Goal: Task Accomplishment & Management: Manage account settings

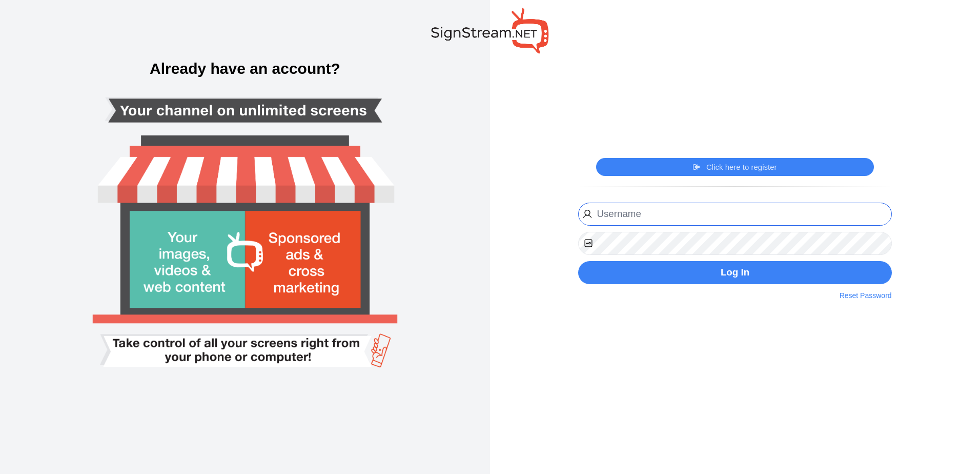
click at [643, 213] on input "email" at bounding box center [734, 214] width 313 height 23
type input "[EMAIL_ADDRESS][PERSON_NAME][DOMAIN_NAME]"
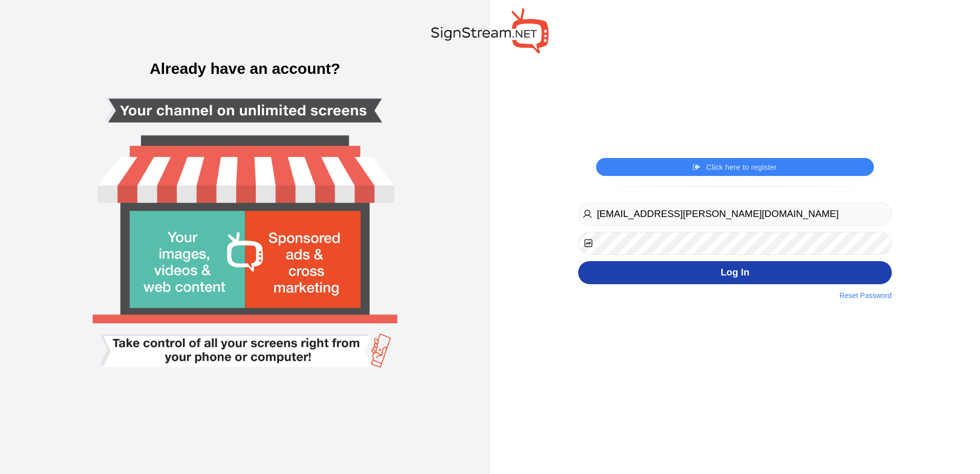
click at [809, 268] on button "Log In" at bounding box center [734, 272] width 313 height 23
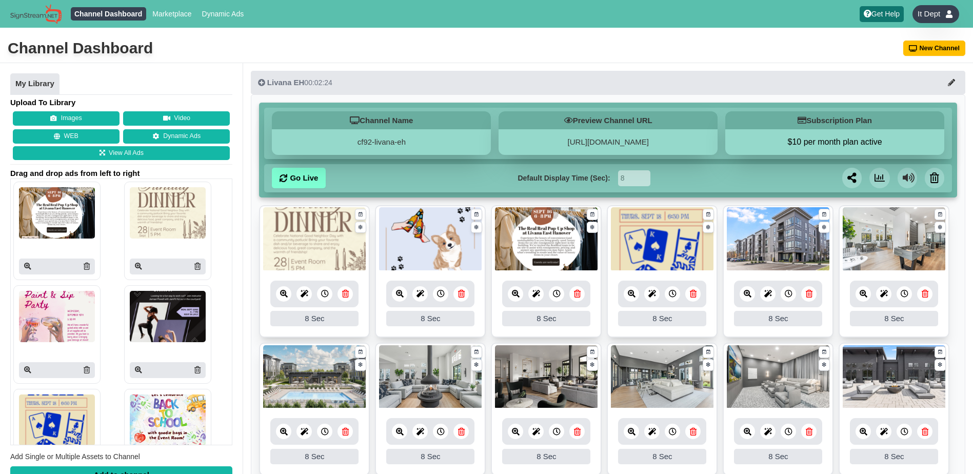
click at [929, 10] on span "It Dept" at bounding box center [928, 14] width 23 height 10
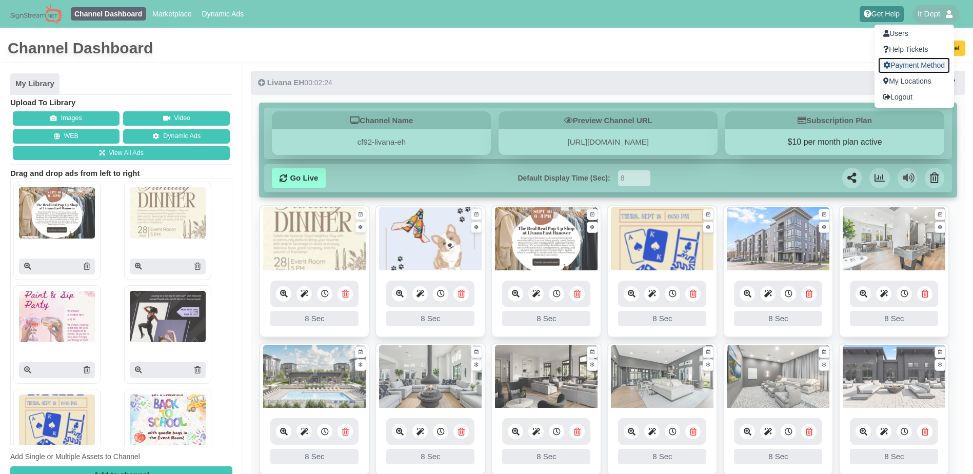
click at [918, 63] on link "Payment Method" at bounding box center [914, 65] width 72 height 16
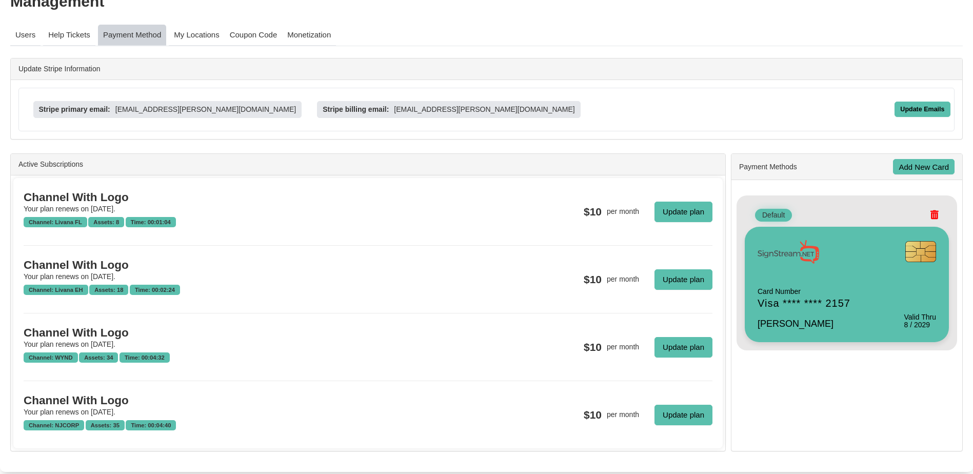
scroll to position [150, 0]
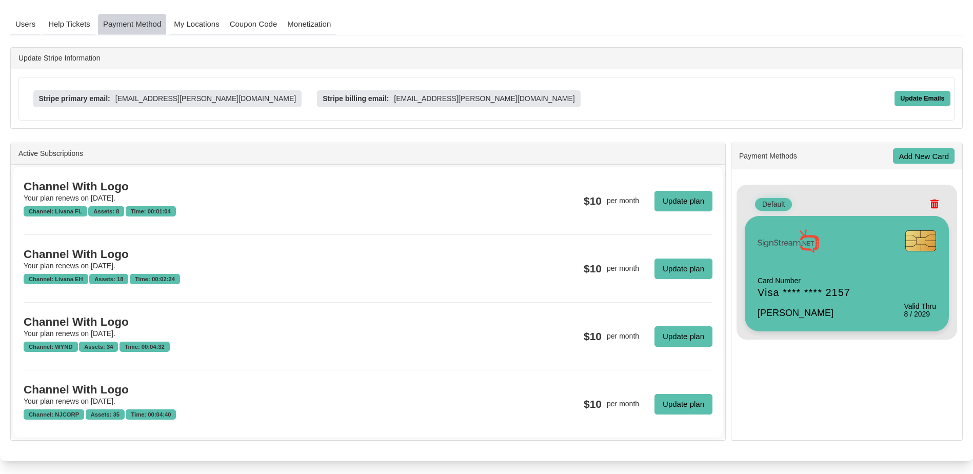
click at [78, 155] on div "Active Subscriptions" at bounding box center [368, 154] width 714 height 22
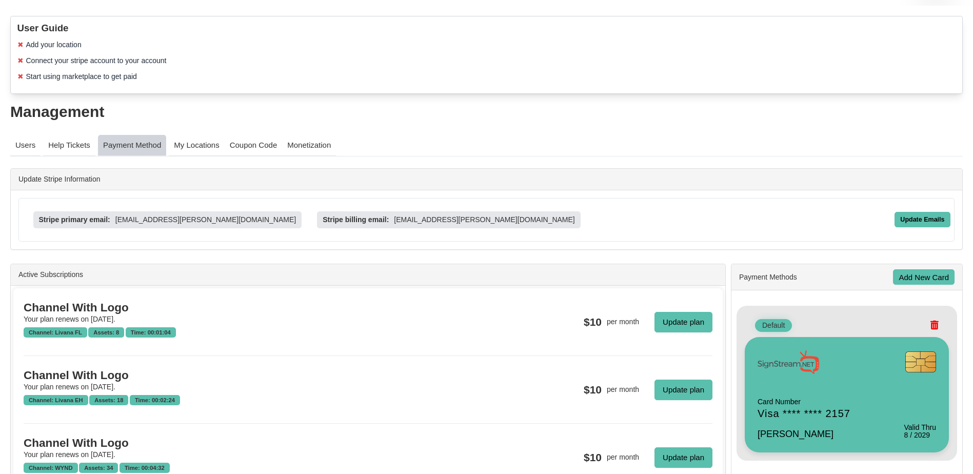
scroll to position [19, 0]
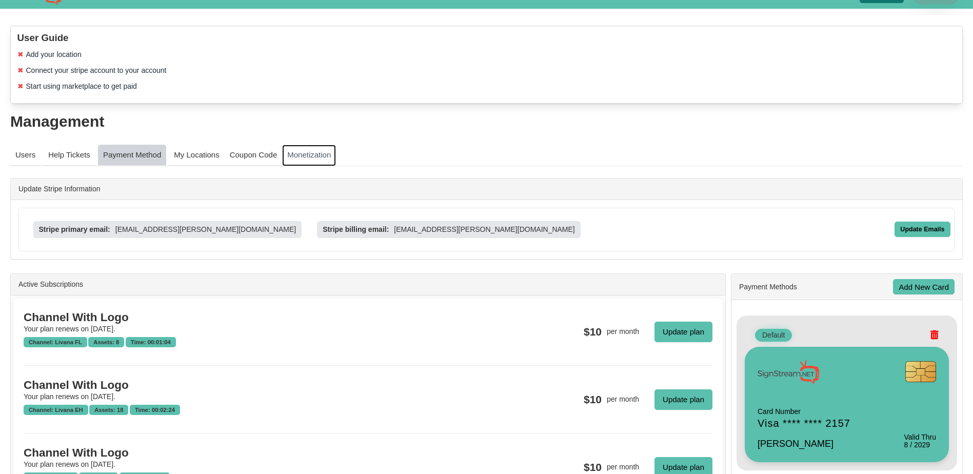
click at [318, 157] on link "Monetization" at bounding box center [309, 156] width 54 height 22
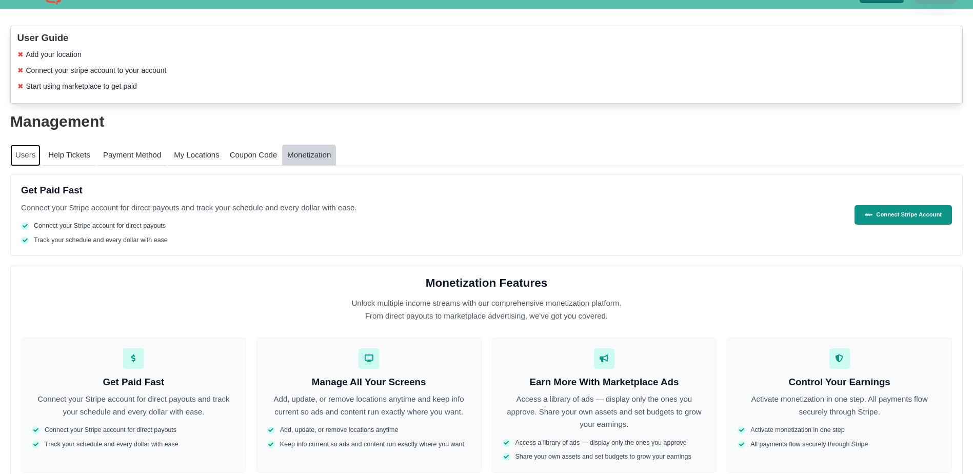
click at [33, 151] on link "Users" at bounding box center [25, 156] width 30 height 22
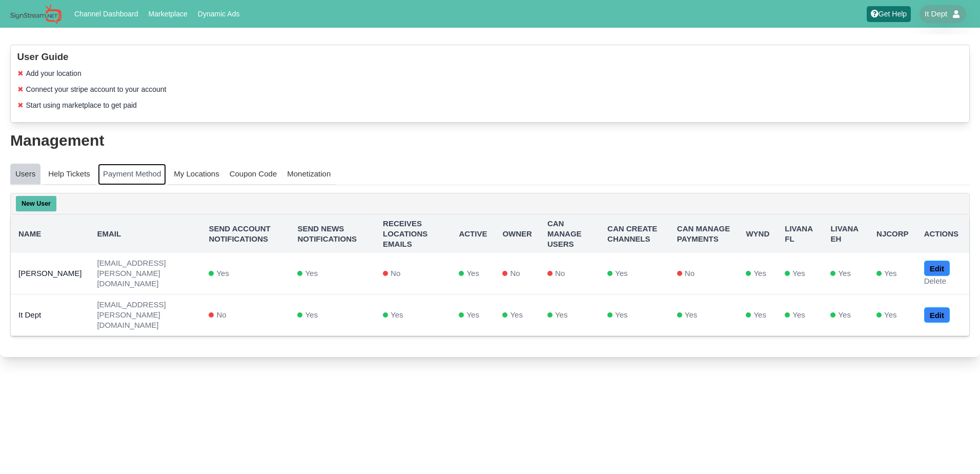
click at [139, 175] on link "Payment Method" at bounding box center [132, 175] width 68 height 22
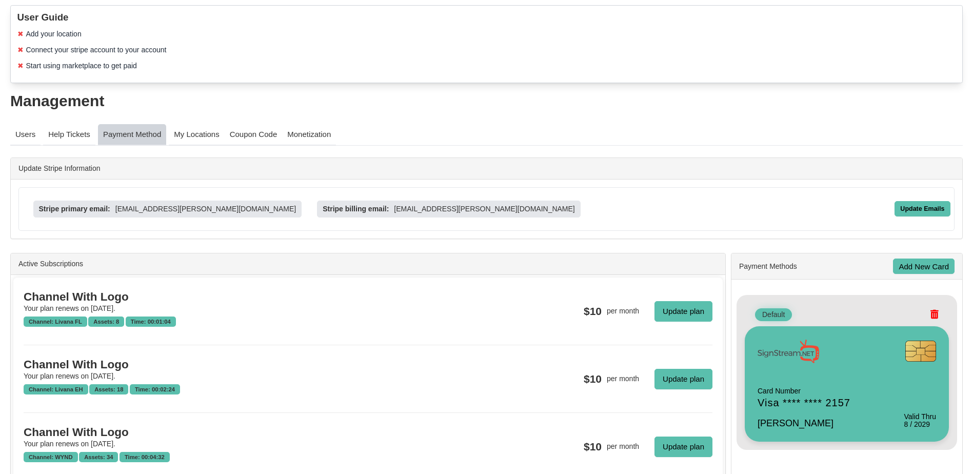
scroll to position [150, 0]
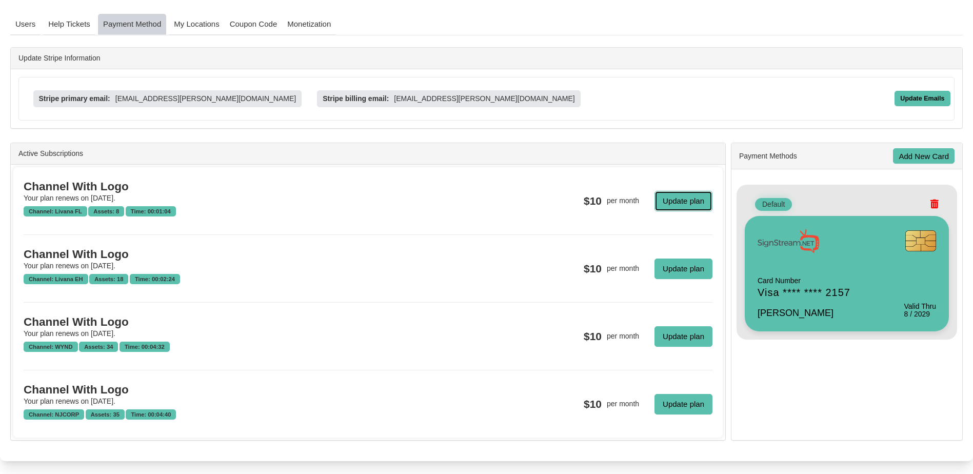
click at [699, 196] on link "Update plan" at bounding box center [683, 201] width 58 height 21
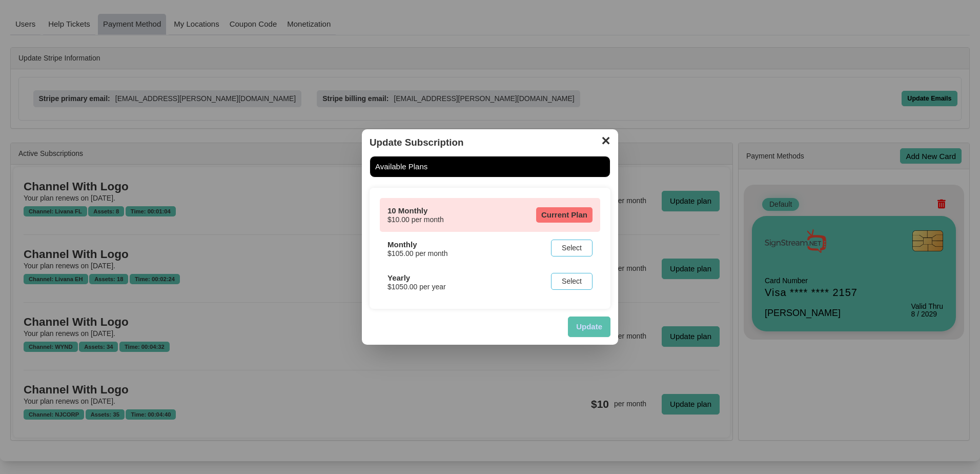
click at [605, 142] on button "✕" at bounding box center [606, 139] width 20 height 15
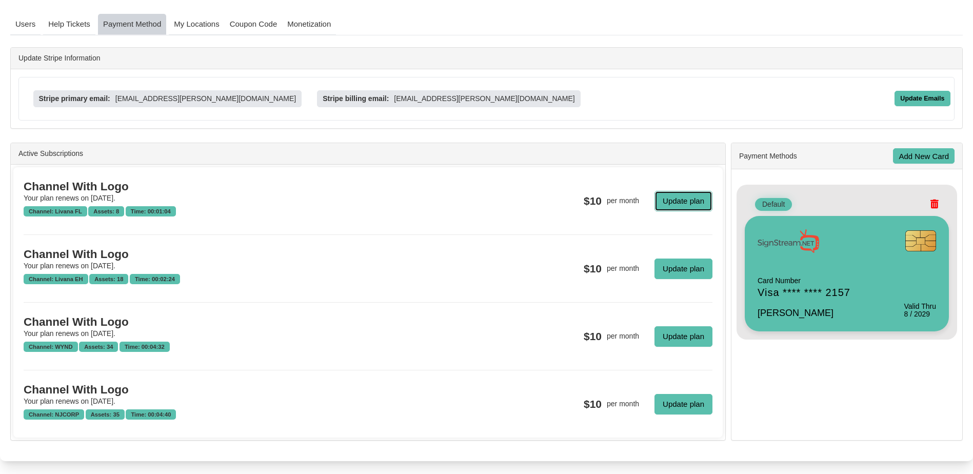
scroll to position [0, 0]
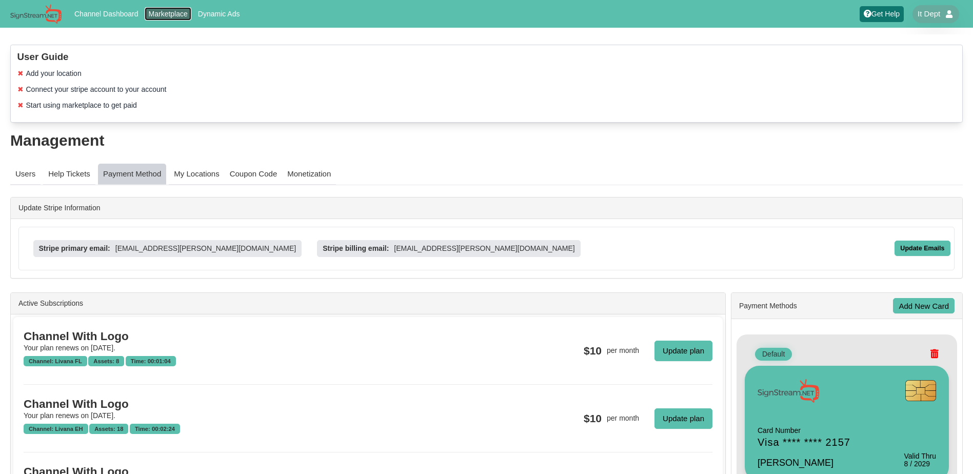
click at [163, 16] on link "Marketplace" at bounding box center [168, 13] width 47 height 13
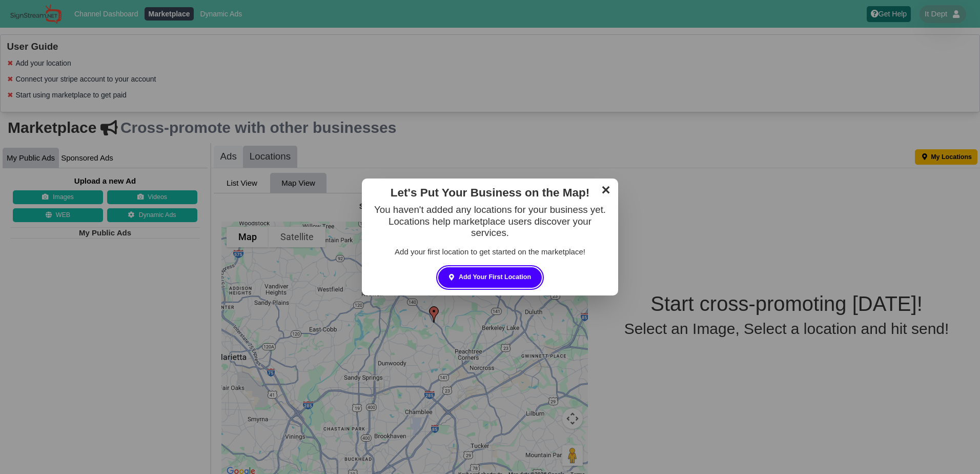
click at [603, 193] on link "✕" at bounding box center [606, 188] width 20 height 15
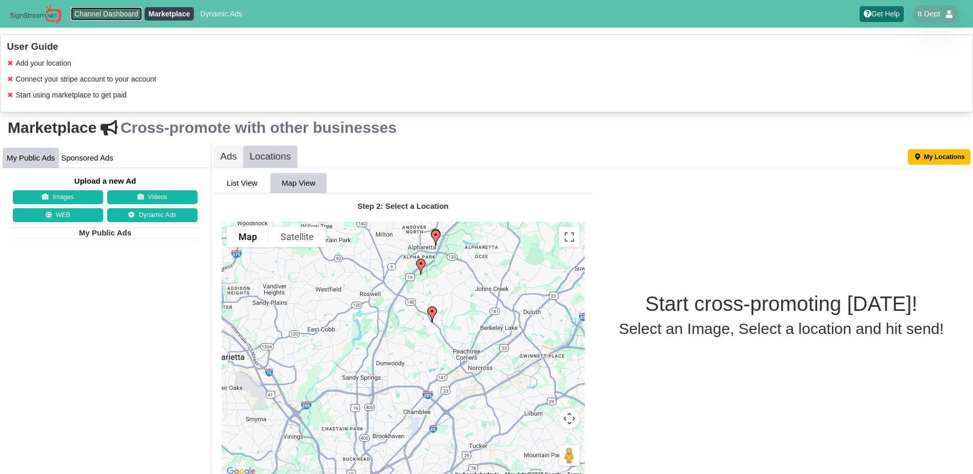
click at [118, 18] on link "Channel Dashboard" at bounding box center [107, 13] width 72 height 13
click at [932, 12] on span "It Dept" at bounding box center [928, 14] width 23 height 10
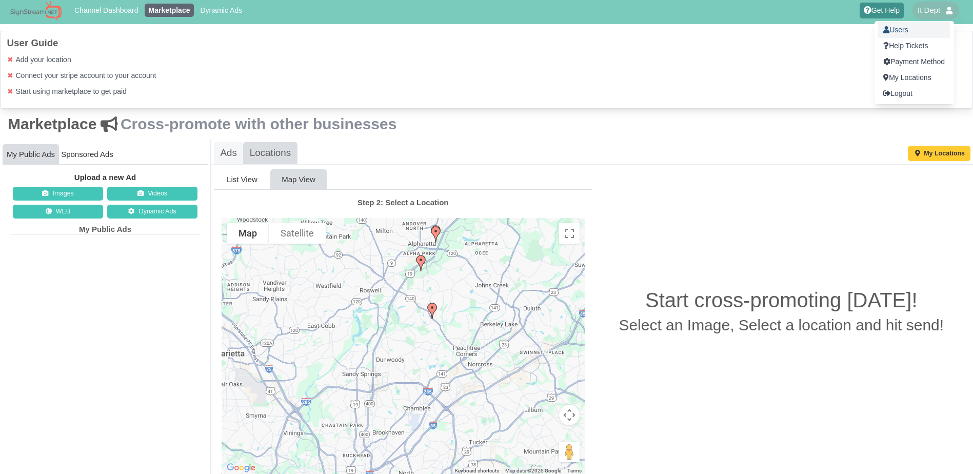
scroll to position [4, 0]
click at [915, 60] on link "Payment Method" at bounding box center [914, 61] width 72 height 16
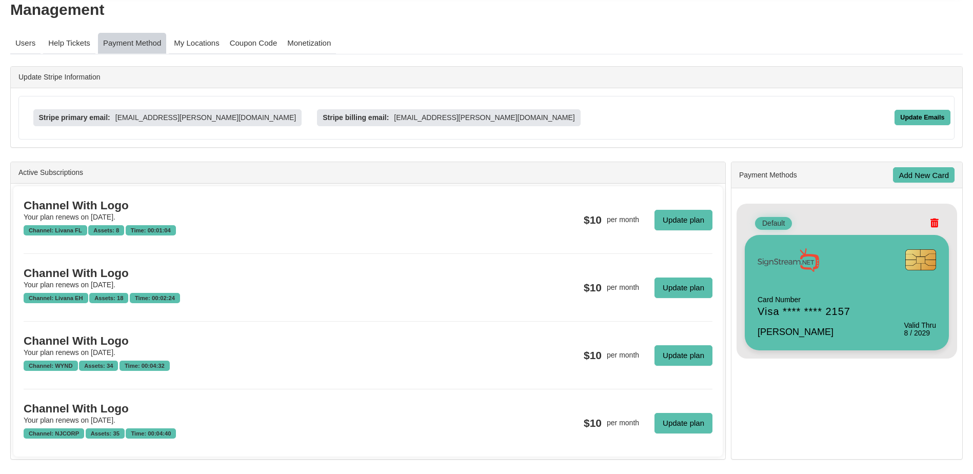
scroll to position [150, 0]
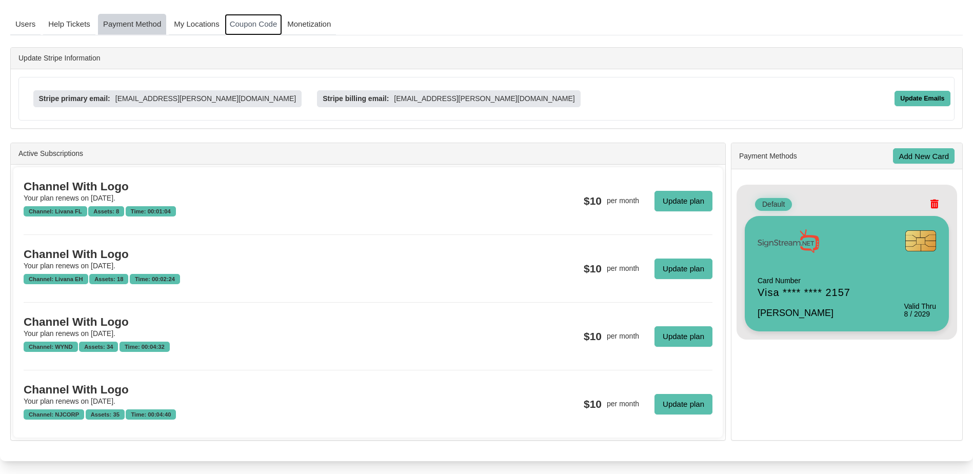
click at [239, 27] on link "Coupon Code" at bounding box center [254, 25] width 58 height 22
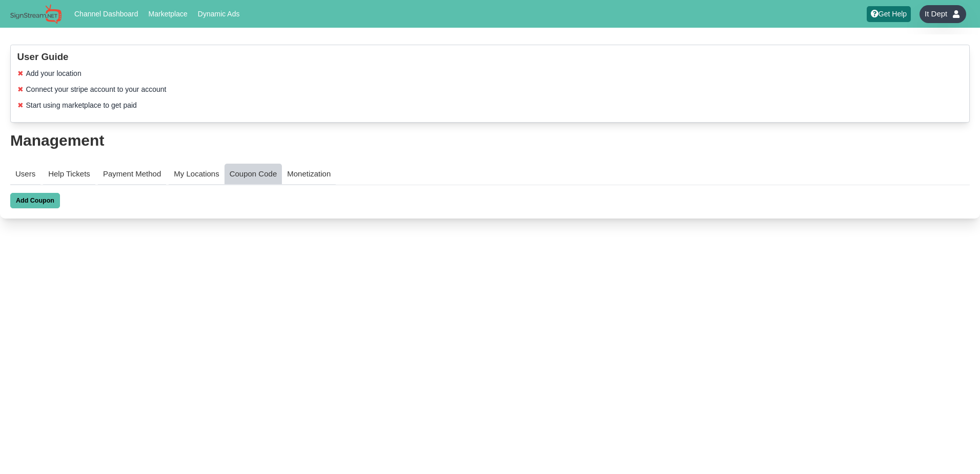
click at [932, 5] on div "It Dept" at bounding box center [943, 14] width 46 height 18
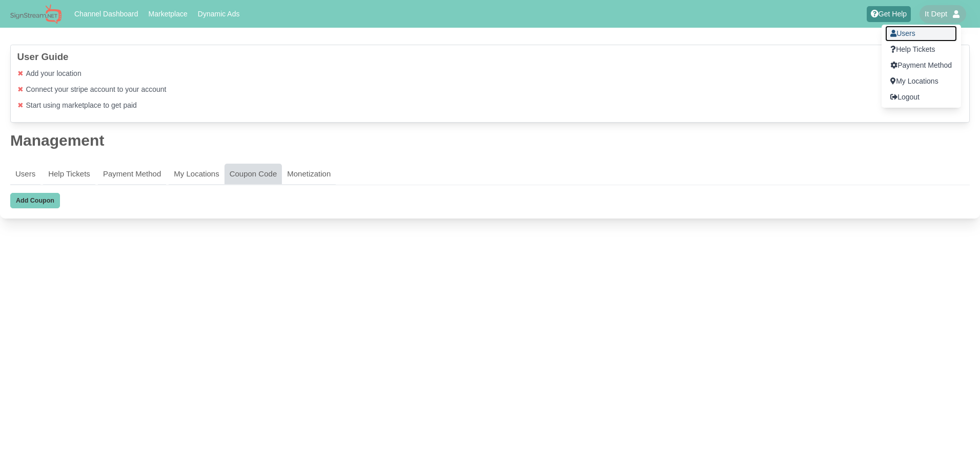
click at [923, 29] on link "Users" at bounding box center [921, 34] width 72 height 16
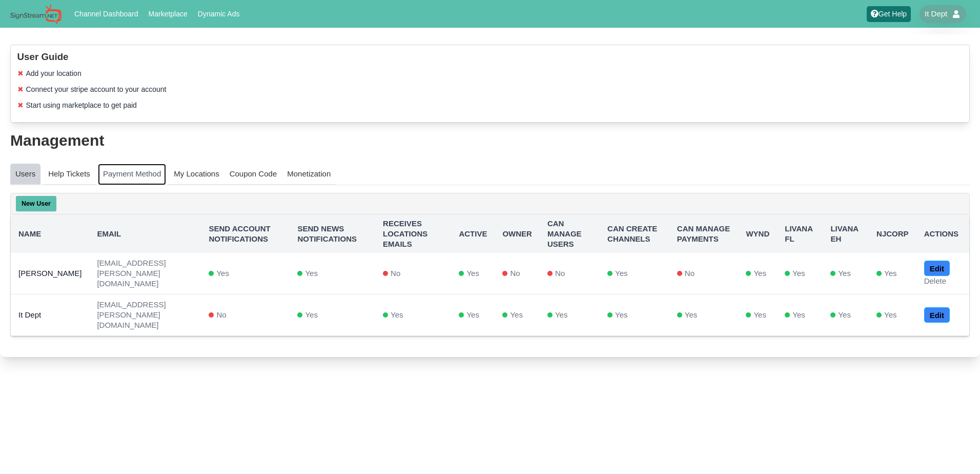
click at [134, 176] on link "Payment Method" at bounding box center [132, 175] width 68 height 22
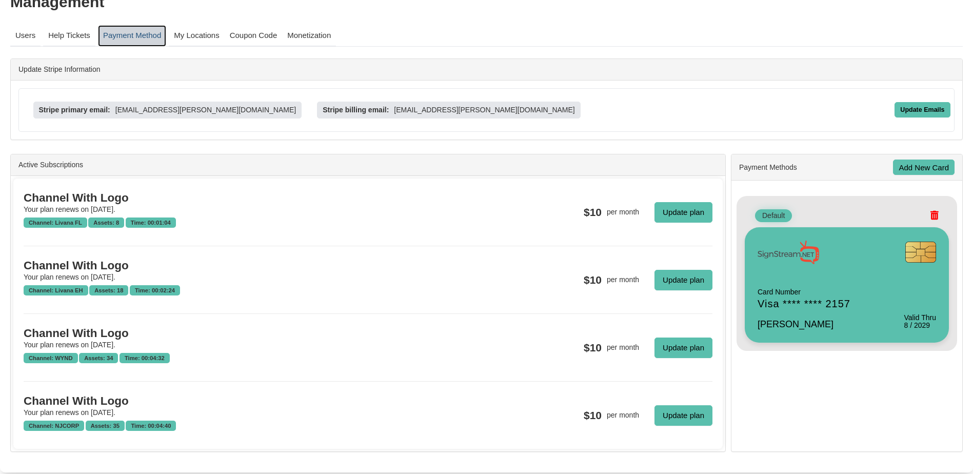
scroll to position [150, 0]
